Goal: Find contact information

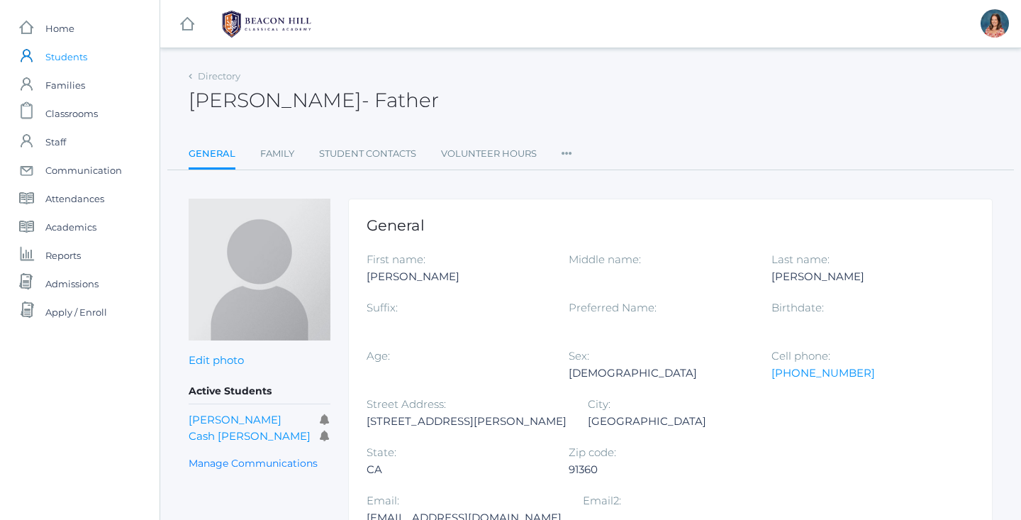
click at [65, 57] on span "Students" at bounding box center [66, 57] width 42 height 28
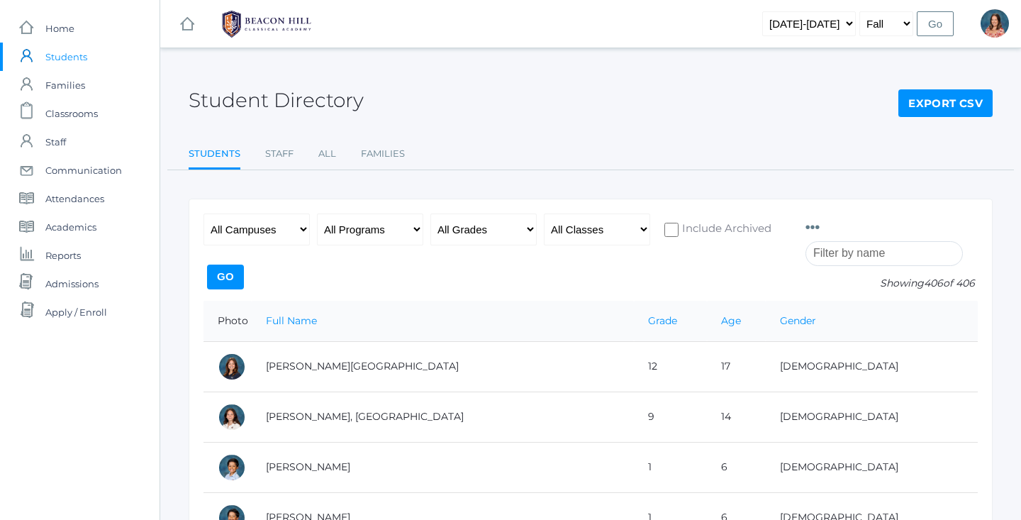
click at [835, 248] on input "search" at bounding box center [884, 253] width 157 height 25
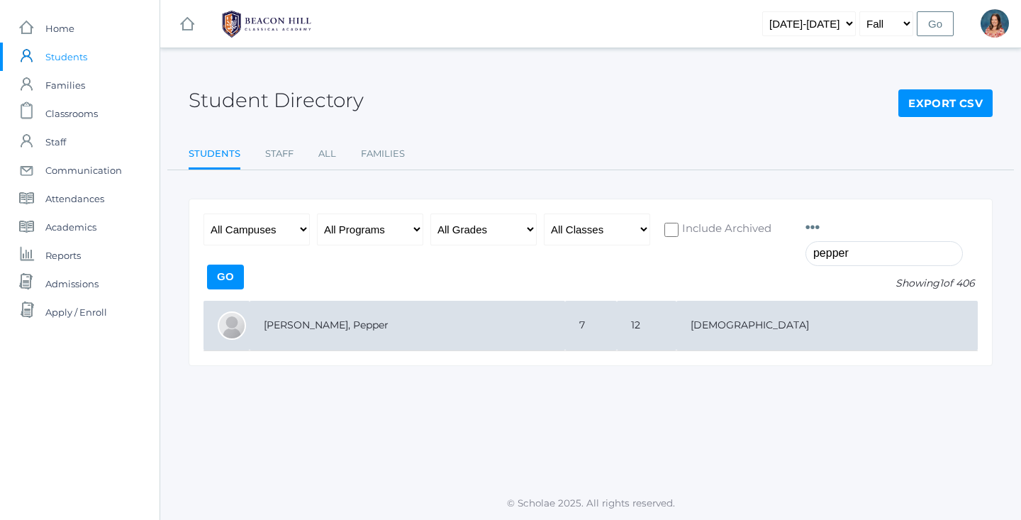
type input "pepper"
click at [355, 334] on td "[PERSON_NAME], Pepper" at bounding box center [408, 326] width 316 height 50
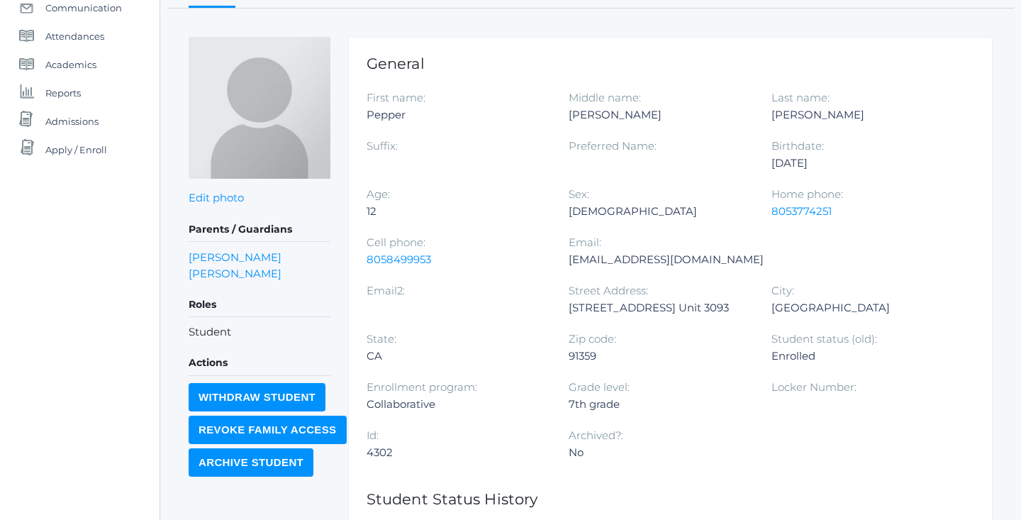
scroll to position [162, 0]
click at [214, 260] on link "Holly Ramirez" at bounding box center [235, 257] width 93 height 16
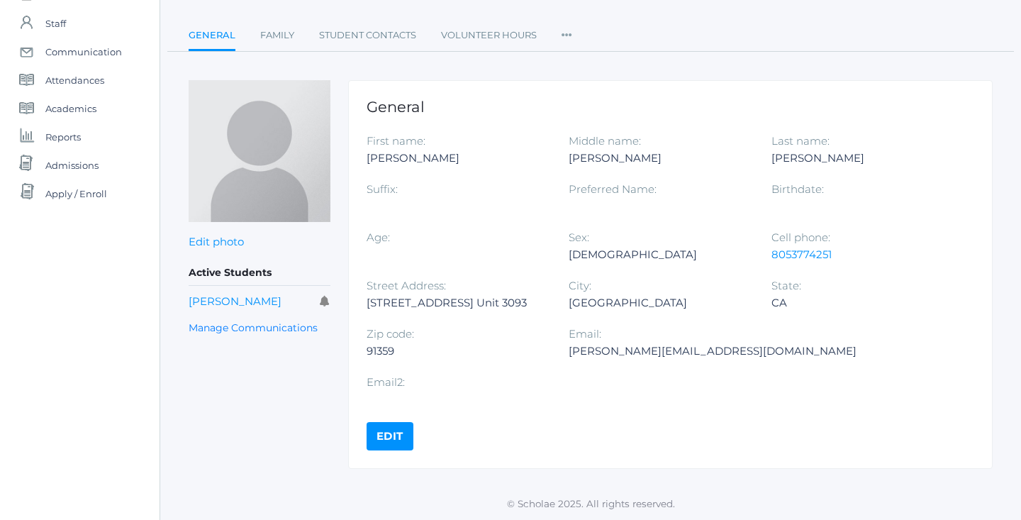
scroll to position [118, 0]
drag, startPoint x: 903, startPoint y: 352, endPoint x: 774, endPoint y: 355, distance: 128.4
click at [774, 355] on div "Hollyfranco@icloud.com" at bounding box center [713, 351] width 288 height 17
copy div "Hollyfranco@icloud.com"
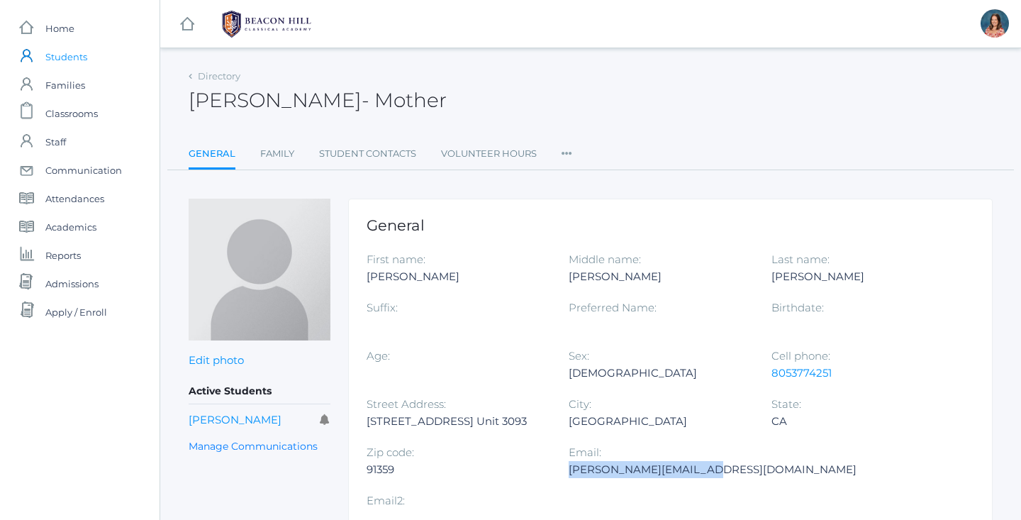
scroll to position [0, 0]
